Goal: Information Seeking & Learning: Learn about a topic

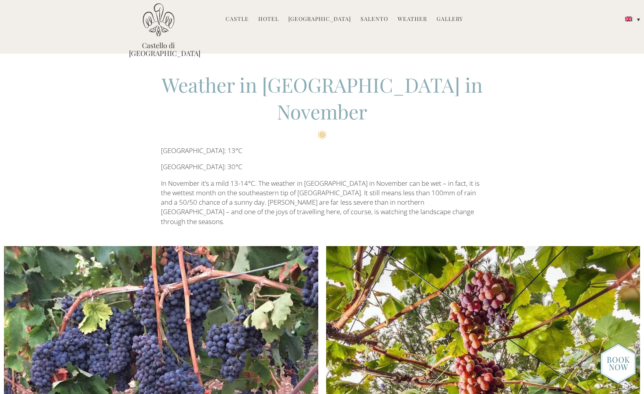
click at [243, 18] on link "Castle" at bounding box center [237, 19] width 23 height 9
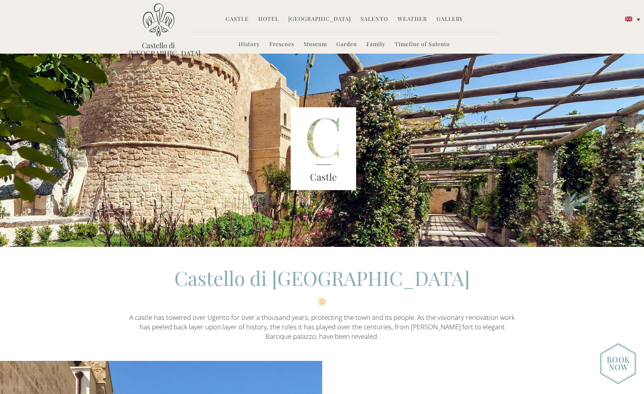
click at [276, 20] on link "Hotel" at bounding box center [268, 19] width 21 height 9
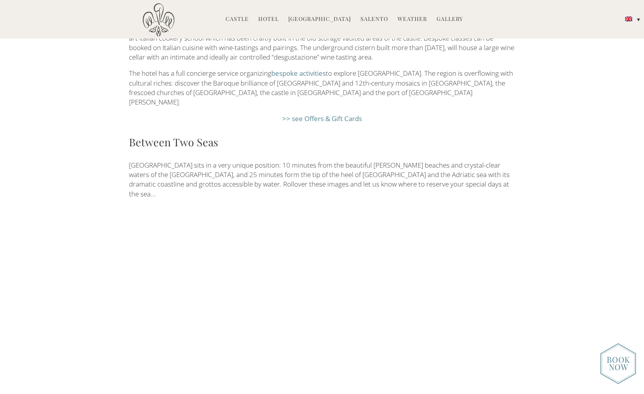
scroll to position [1280, 0]
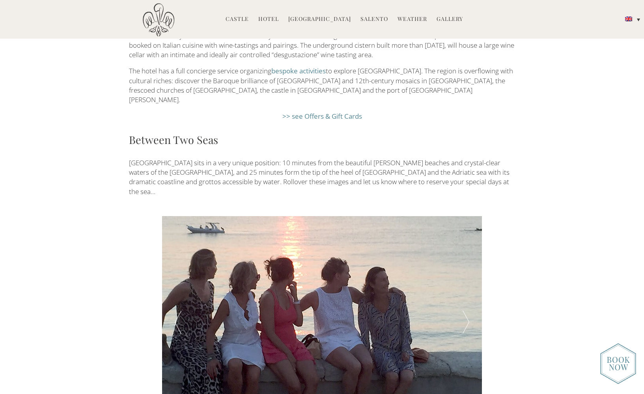
click at [460, 263] on div at bounding box center [466, 322] width 32 height 213
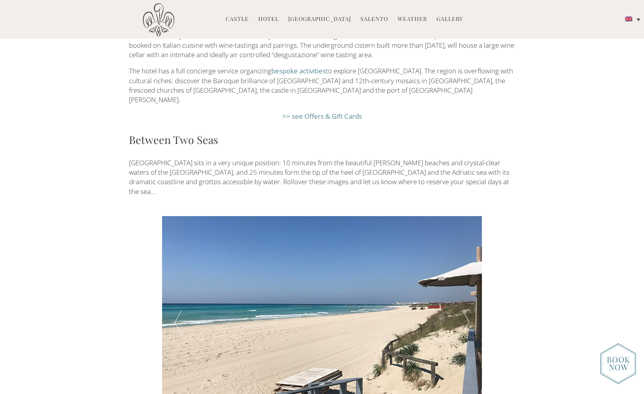
click at [462, 264] on div at bounding box center [466, 322] width 32 height 213
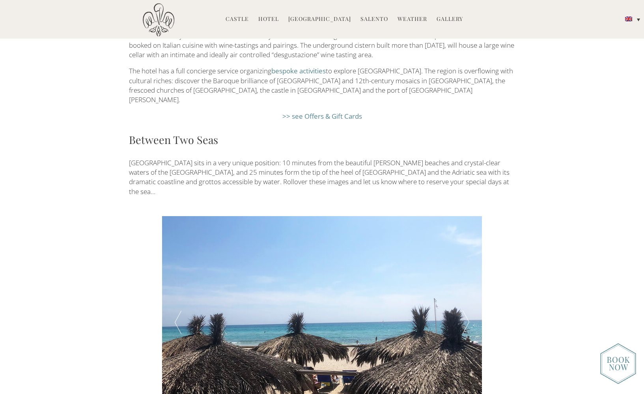
click at [462, 264] on div at bounding box center [466, 322] width 32 height 213
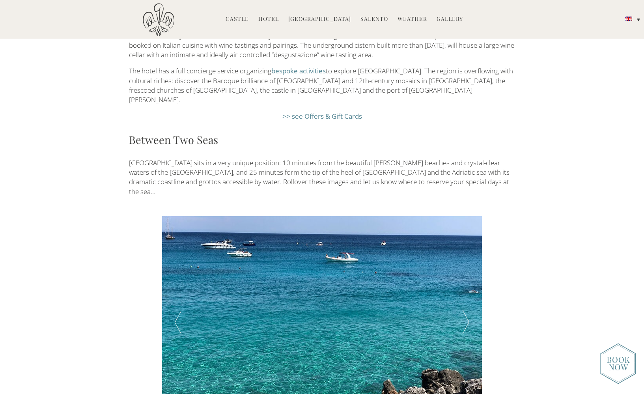
click at [462, 264] on div at bounding box center [466, 322] width 32 height 213
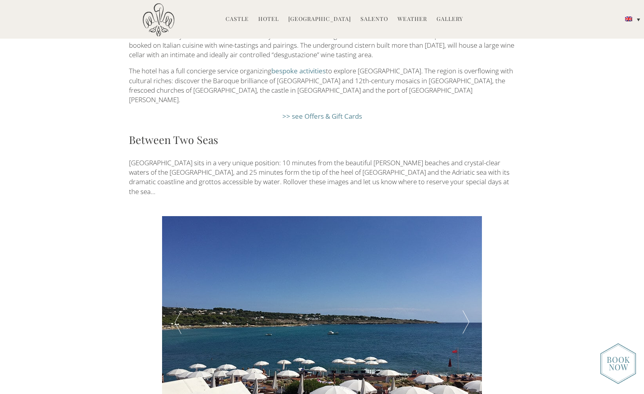
click at [462, 264] on div at bounding box center [466, 322] width 32 height 213
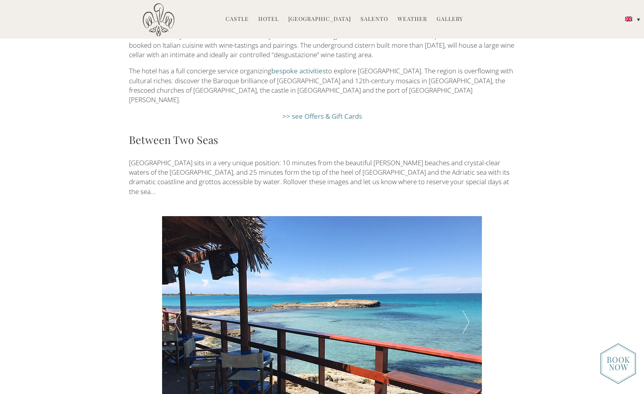
click at [462, 264] on div at bounding box center [466, 322] width 32 height 213
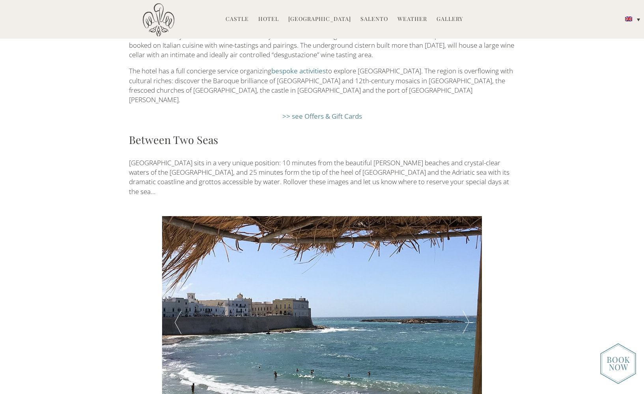
click at [462, 264] on div at bounding box center [466, 322] width 32 height 213
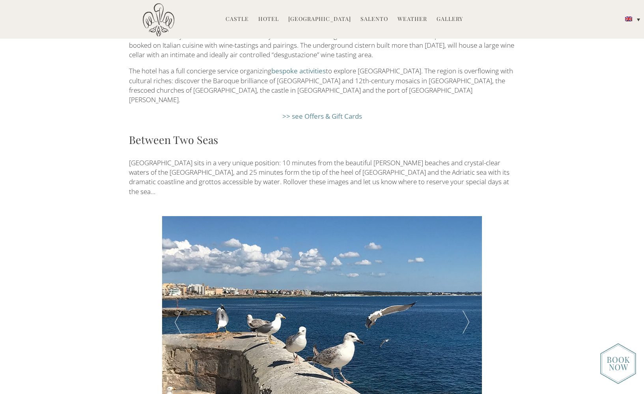
click at [462, 264] on div at bounding box center [466, 322] width 32 height 213
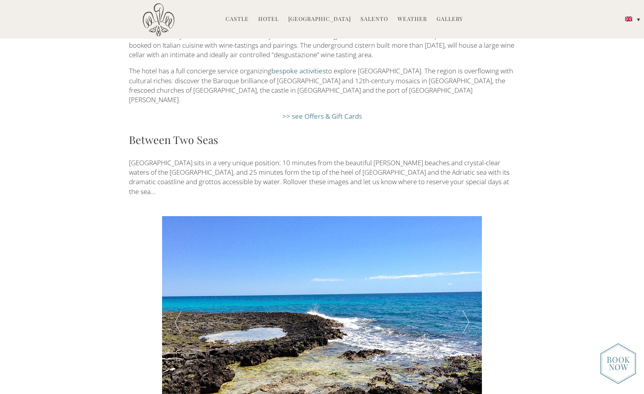
click at [462, 264] on div at bounding box center [466, 322] width 32 height 213
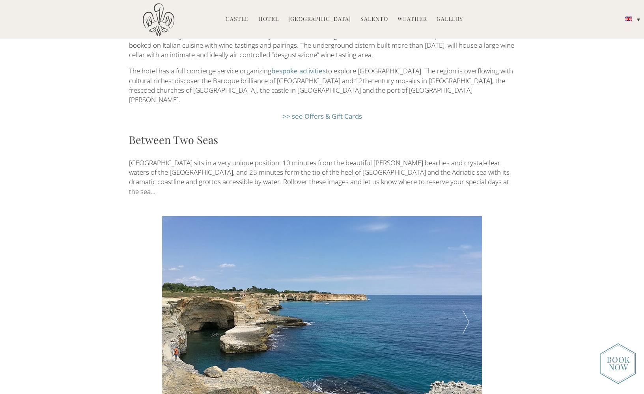
click at [462, 264] on div at bounding box center [466, 322] width 32 height 213
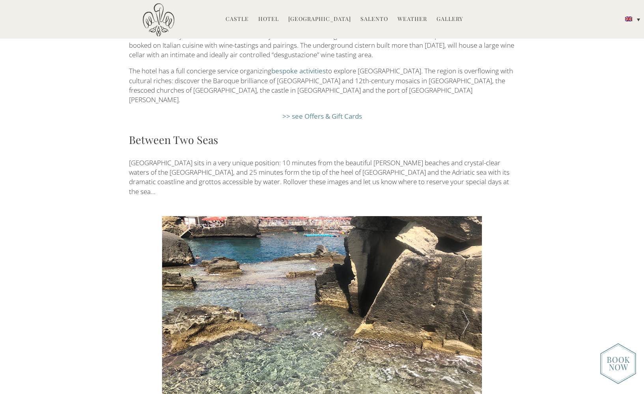
click at [462, 264] on div at bounding box center [466, 322] width 32 height 213
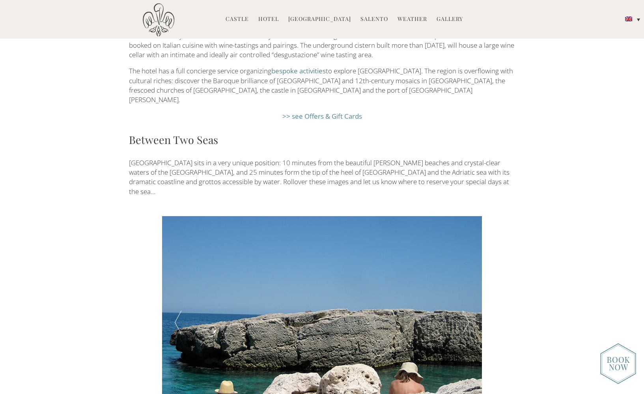
click at [462, 264] on div at bounding box center [466, 322] width 32 height 213
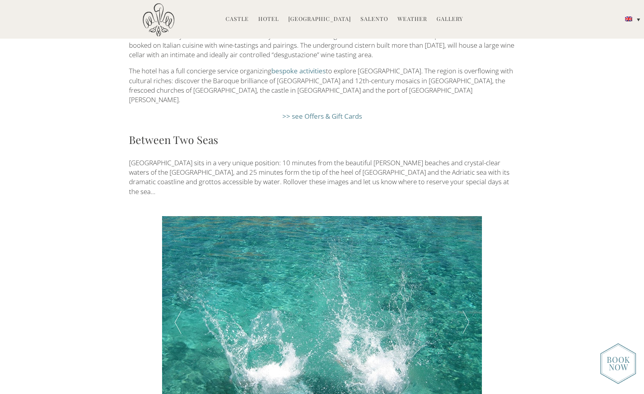
click at [462, 264] on div at bounding box center [466, 322] width 32 height 213
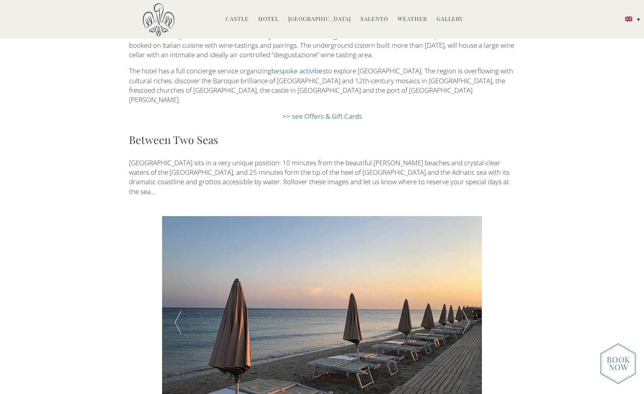
click at [462, 264] on div at bounding box center [466, 322] width 32 height 213
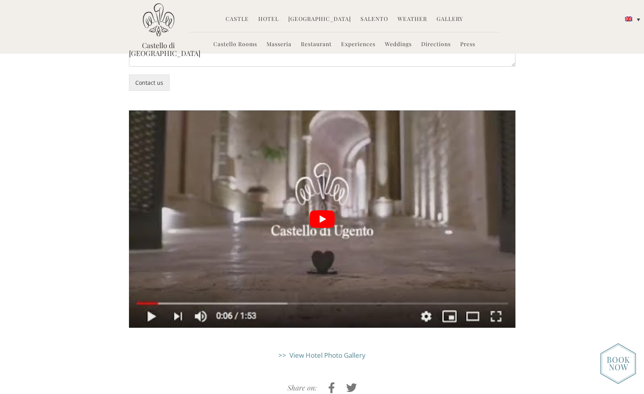
scroll to position [1893, 0]
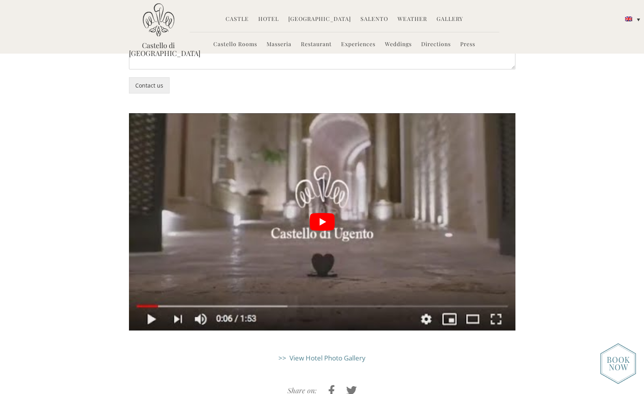
click at [318, 160] on button "play Youtube video" at bounding box center [322, 221] width 386 height 217
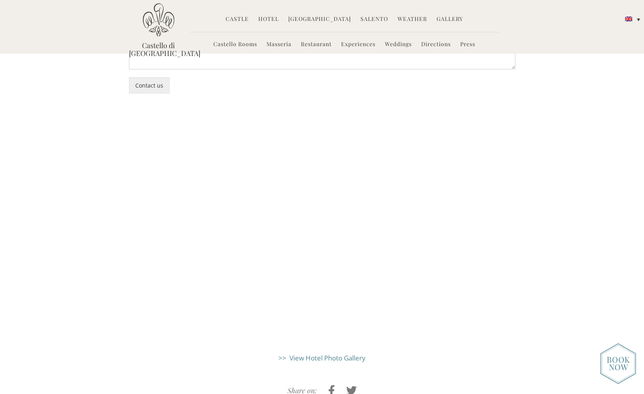
click at [327, 353] on link ">> View Hotel Photo Gallery" at bounding box center [321, 357] width 87 height 9
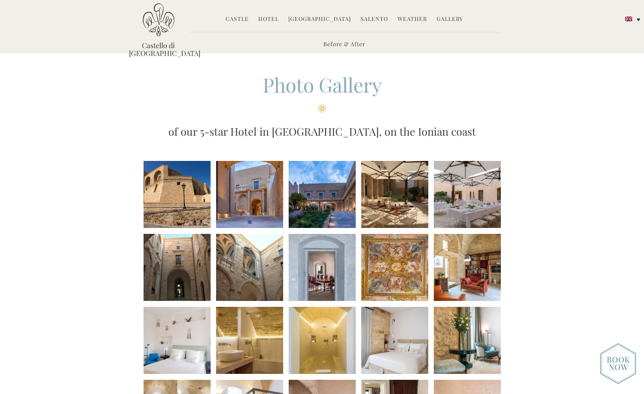
click at [189, 209] on li at bounding box center [177, 194] width 67 height 67
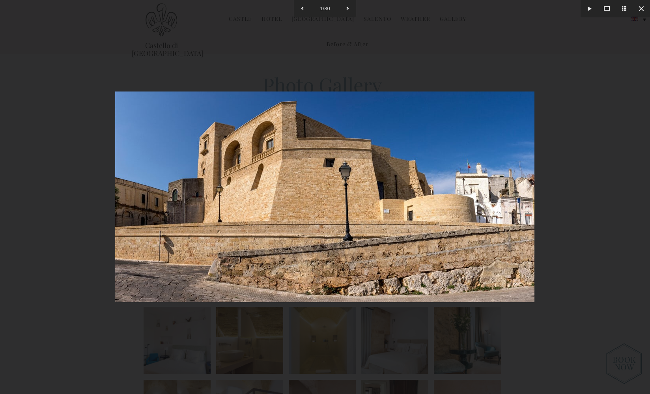
click at [506, 202] on img at bounding box center [324, 196] width 419 height 211
click at [432, 201] on img at bounding box center [324, 196] width 419 height 211
click at [640, 7] on button at bounding box center [640, 8] width 17 height 17
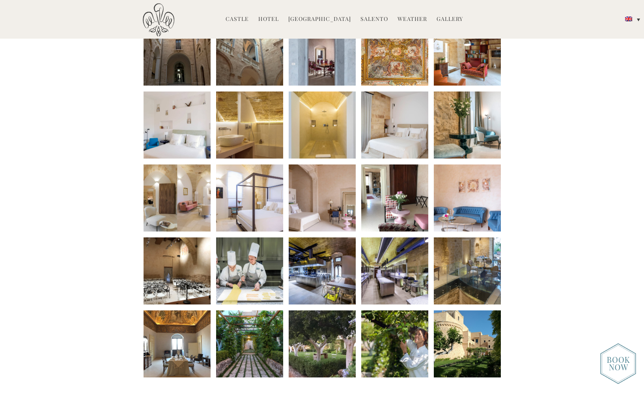
scroll to position [238, 0]
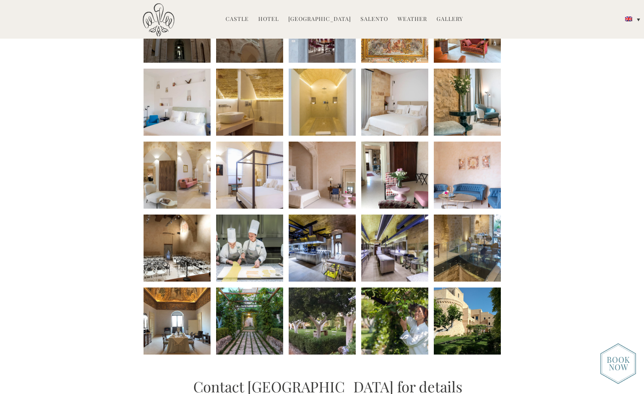
click at [414, 117] on li at bounding box center [394, 102] width 67 height 67
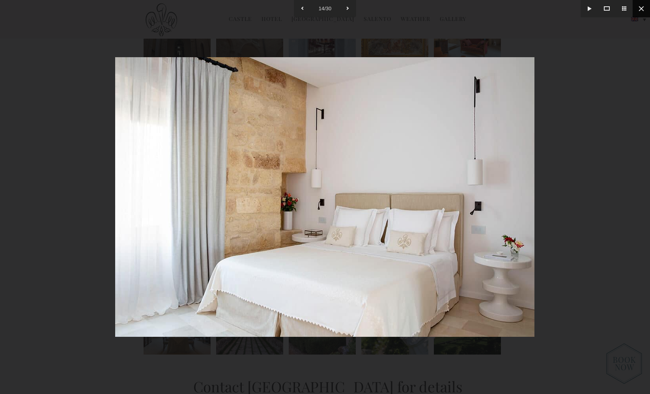
click at [640, 9] on button at bounding box center [640, 8] width 17 height 17
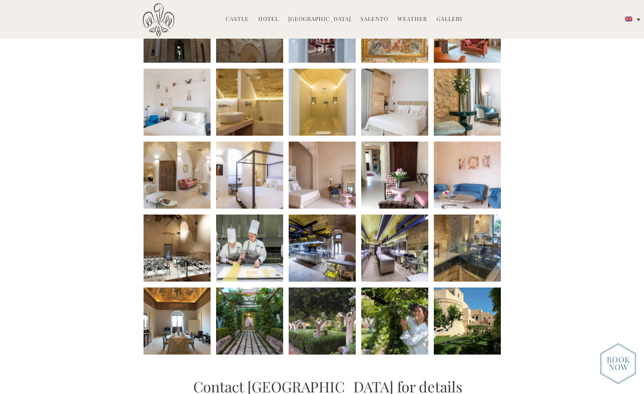
click at [231, 178] on li at bounding box center [249, 175] width 67 height 67
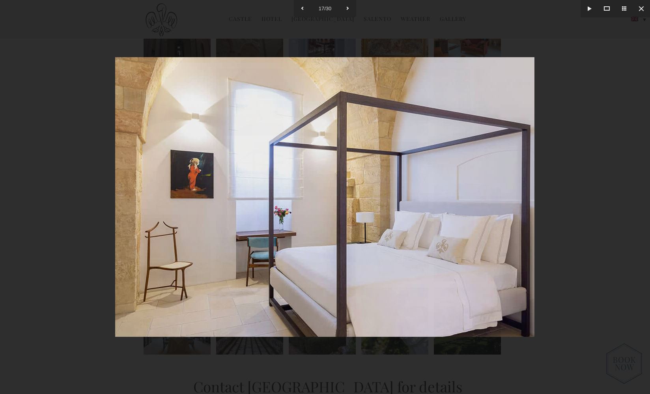
click at [231, 178] on img at bounding box center [324, 197] width 419 height 280
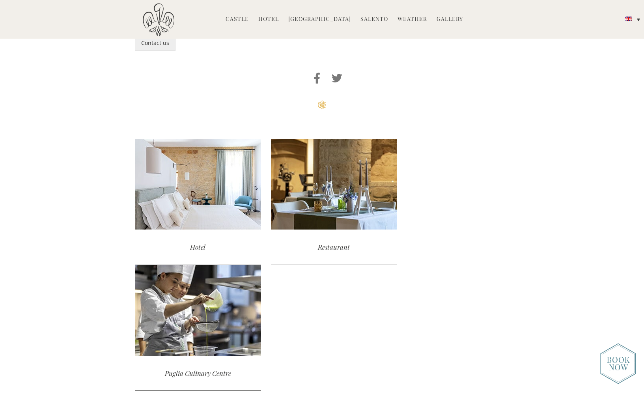
scroll to position [789, 0]
